Goal: Register for event/course

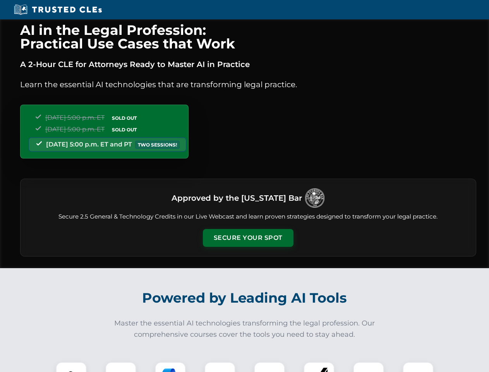
click at [248, 238] on button "Secure Your Spot" at bounding box center [248, 238] width 91 height 18
click at [71, 367] on img at bounding box center [71, 377] width 22 height 22
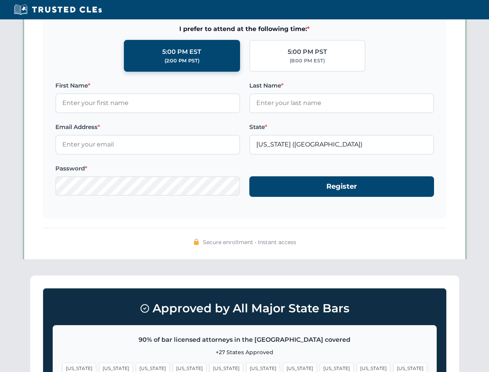
click at [283, 367] on span "[US_STATE]" at bounding box center [300, 367] width 34 height 11
click at [357, 367] on span "[US_STATE]" at bounding box center [374, 367] width 34 height 11
